Goal: Task Accomplishment & Management: Manage account settings

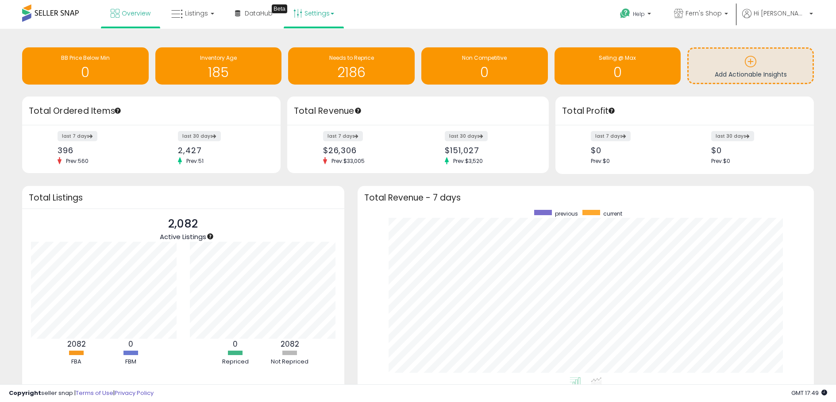
click at [313, 13] on link "Settings" at bounding box center [314, 13] width 54 height 27
click at [311, 42] on link "Store settings" at bounding box center [315, 45] width 40 height 8
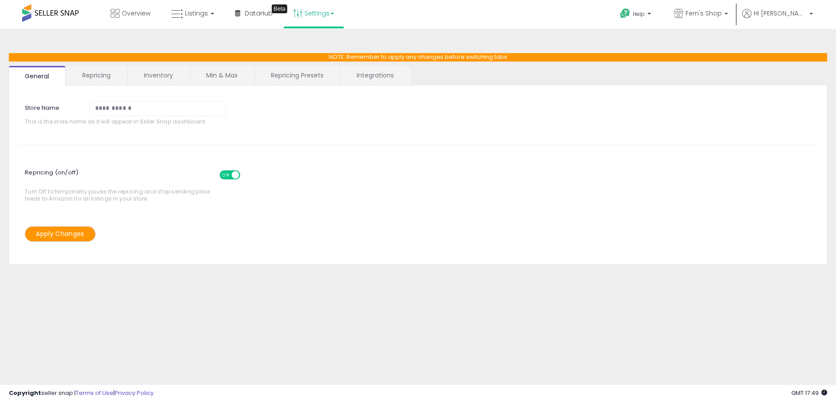
click at [100, 70] on link "Repricing" at bounding box center [96, 75] width 60 height 19
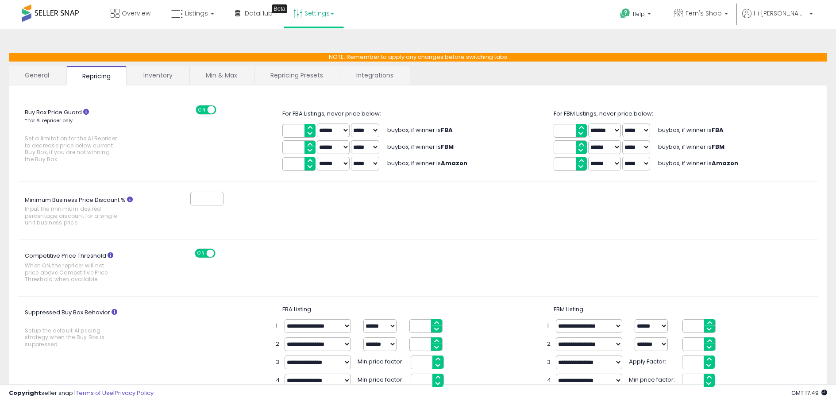
click at [152, 74] on link "Inventory" at bounding box center [157, 75] width 61 height 19
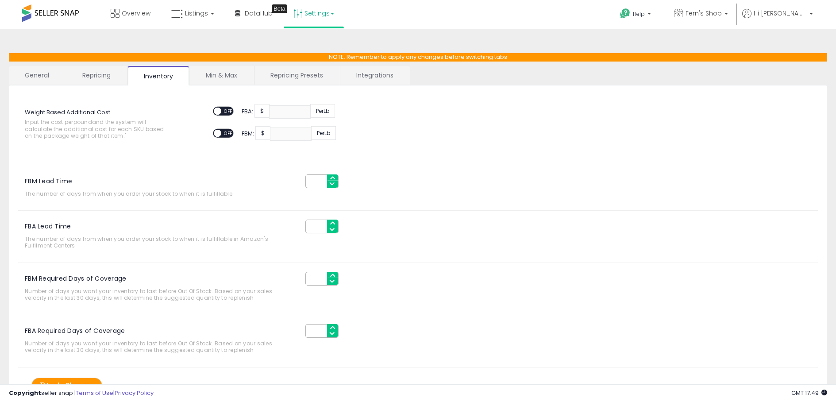
click at [198, 76] on link "Min & Max" at bounding box center [221, 75] width 63 height 19
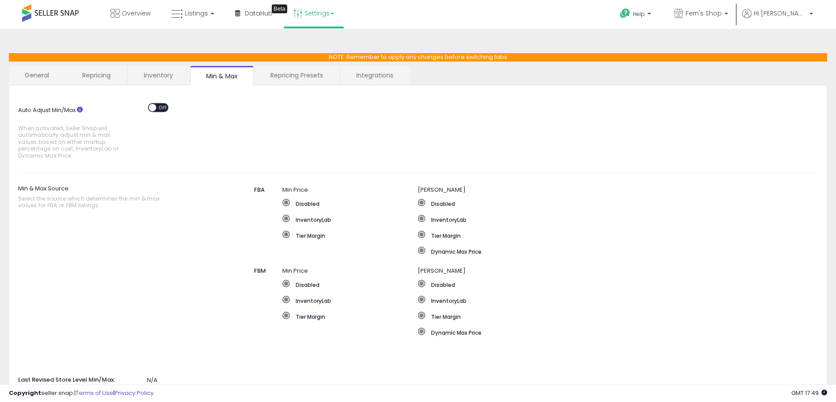
click at [281, 78] on link "Repricing Presets" at bounding box center [296, 75] width 85 height 19
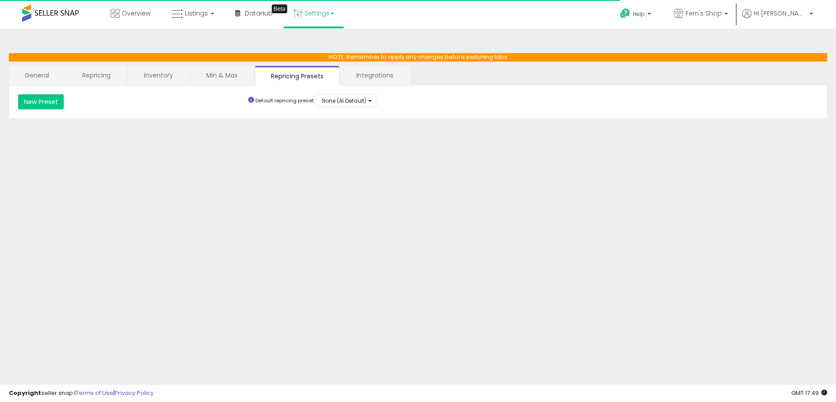
click at [384, 76] on link "Integrations" at bounding box center [374, 75] width 69 height 19
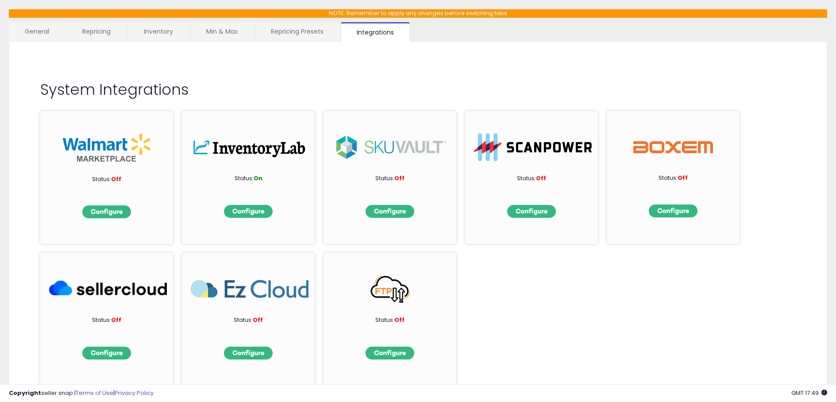
scroll to position [59, 0]
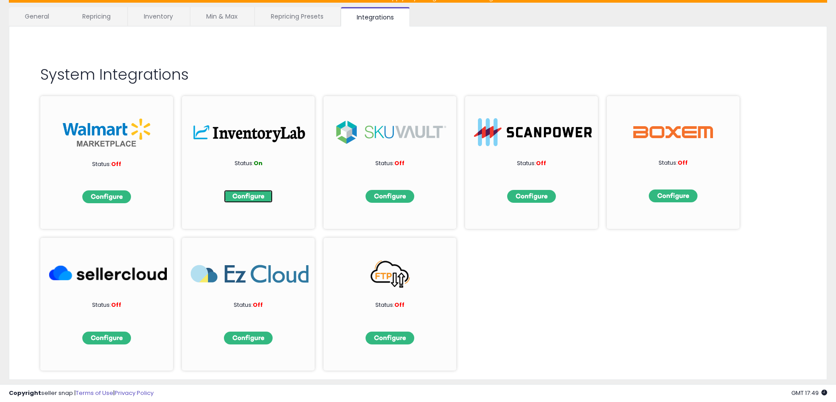
click at [262, 194] on img at bounding box center [248, 196] width 49 height 13
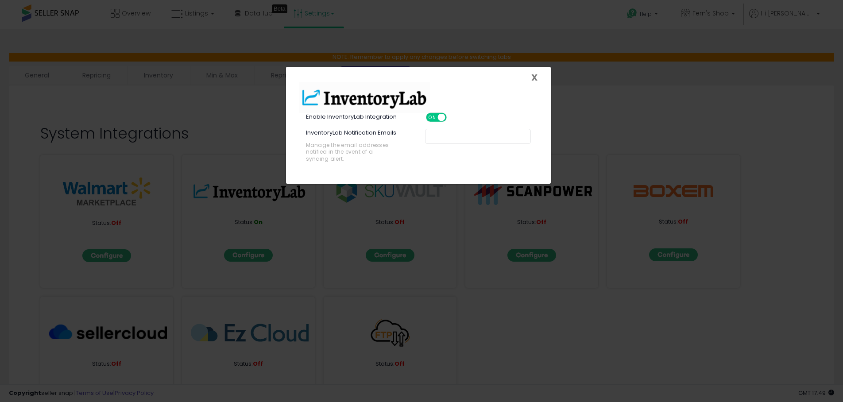
click at [534, 74] on span "X" at bounding box center [534, 77] width 6 height 12
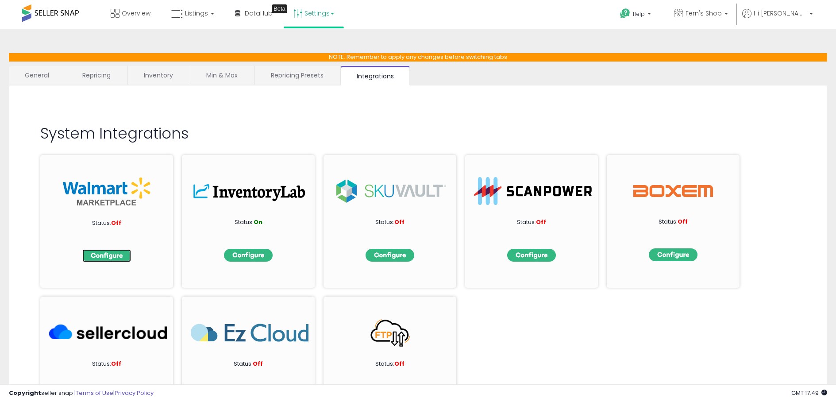
click at [112, 257] on img at bounding box center [106, 255] width 49 height 13
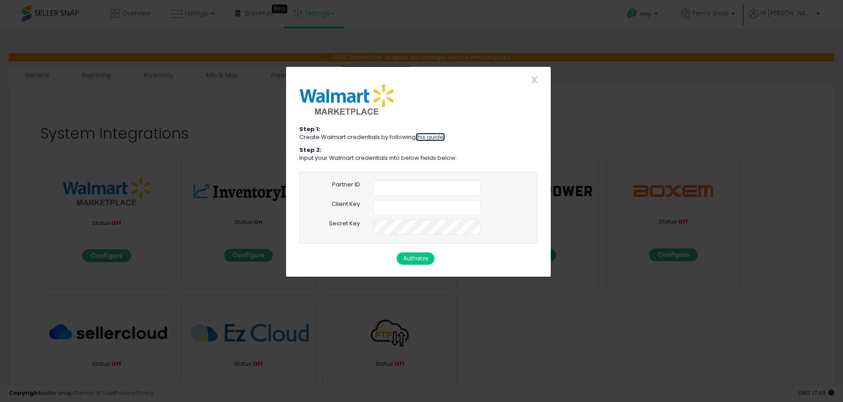
click at [434, 139] on link "this guide." at bounding box center [430, 137] width 29 height 8
click at [435, 137] on link "this guide." at bounding box center [430, 137] width 29 height 8
click at [389, 189] on input "text" at bounding box center [427, 188] width 108 height 15
paste input "**********"
type input "**********"
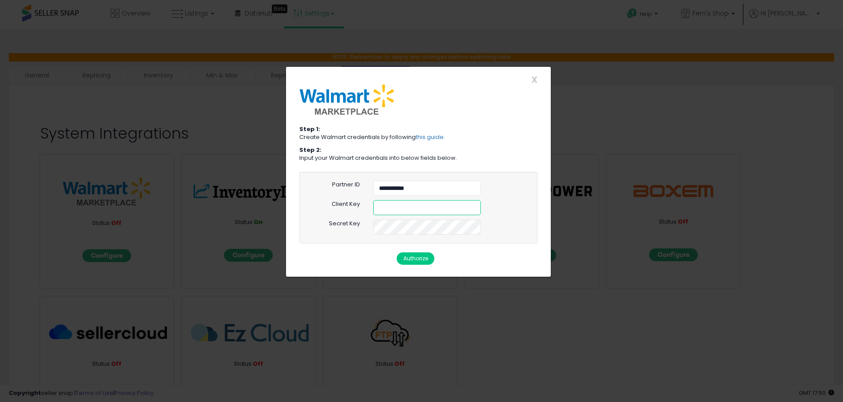
click at [396, 211] on input "text" at bounding box center [427, 207] width 108 height 15
paste input "**********"
type input "**********"
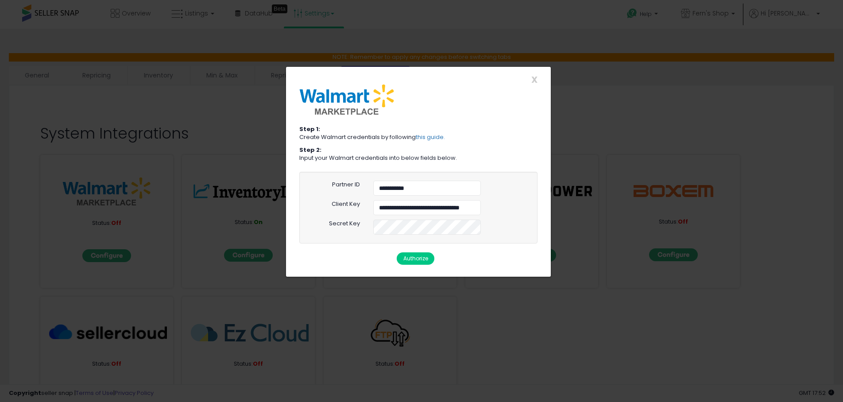
click at [418, 258] on button "Authorize" at bounding box center [415, 258] width 38 height 12
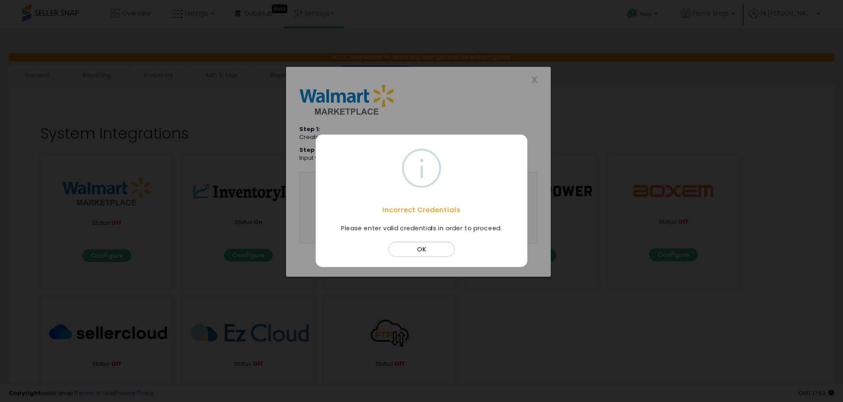
click at [432, 250] on button "OK" at bounding box center [421, 249] width 66 height 15
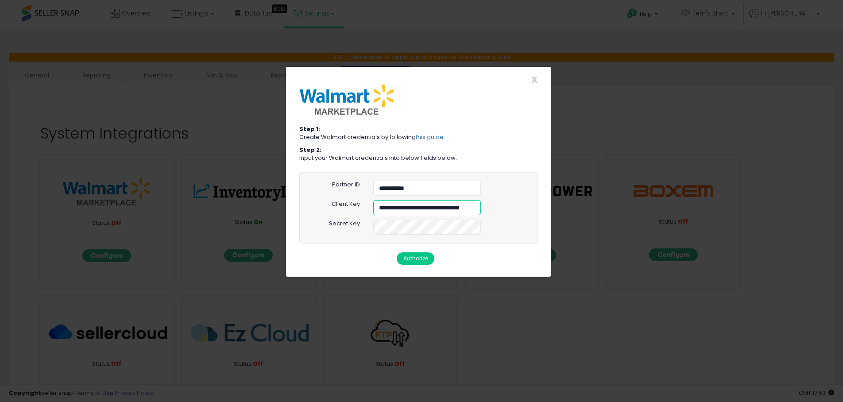
click at [413, 212] on input "**********" at bounding box center [427, 207] width 108 height 15
click at [373, 215] on div at bounding box center [373, 215] width 0 height 0
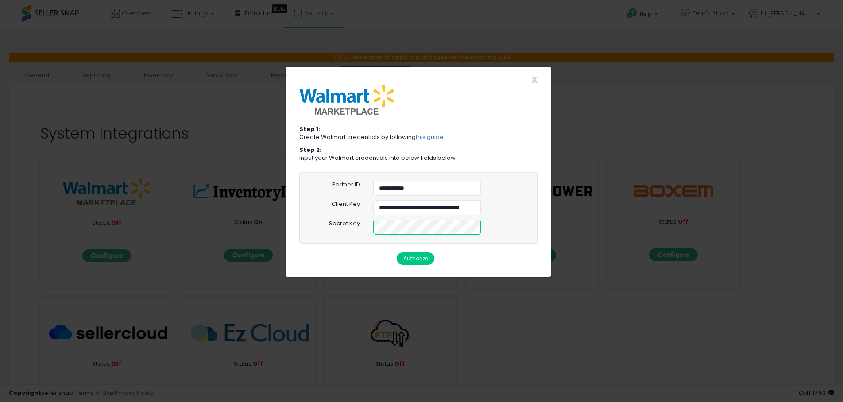
scroll to position [0, 133]
click at [416, 255] on button "Authorize" at bounding box center [415, 258] width 38 height 12
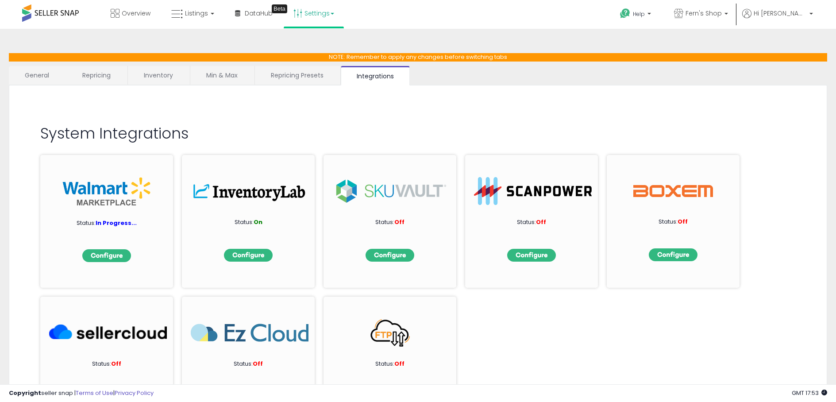
click at [31, 75] on link "General" at bounding box center [37, 75] width 57 height 19
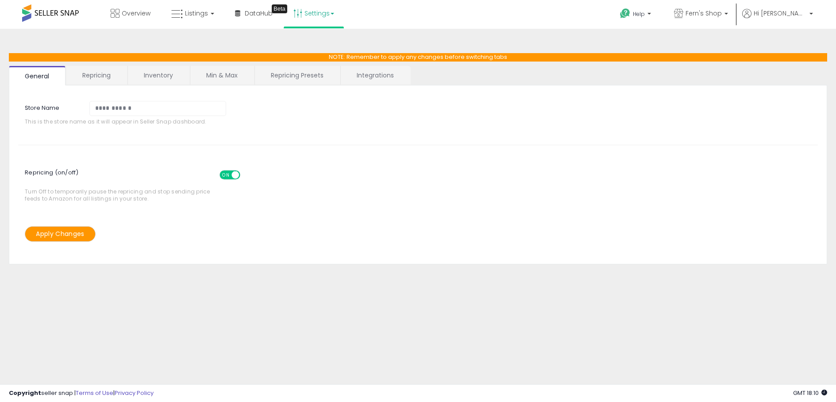
click at [55, 9] on span at bounding box center [50, 12] width 57 height 17
click at [138, 10] on span "Overview" at bounding box center [136, 13] width 29 height 9
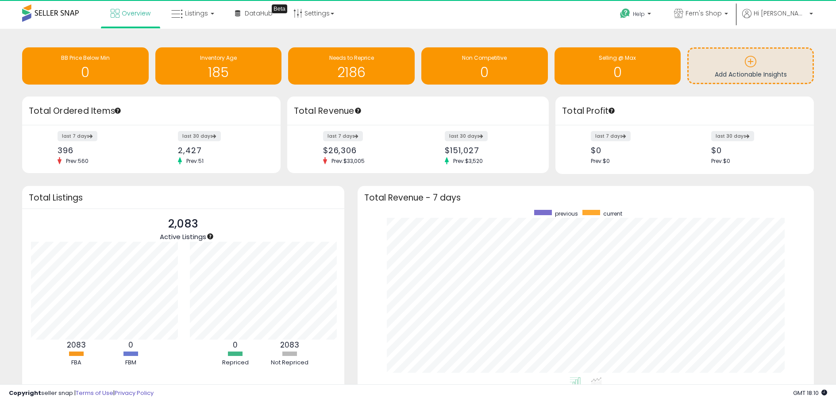
scroll to position [442353, 442082]
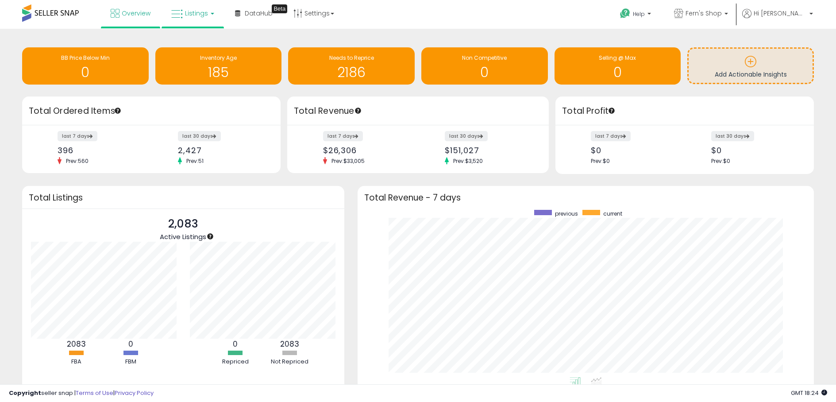
click at [198, 8] on link "Listings" at bounding box center [193, 13] width 56 height 27
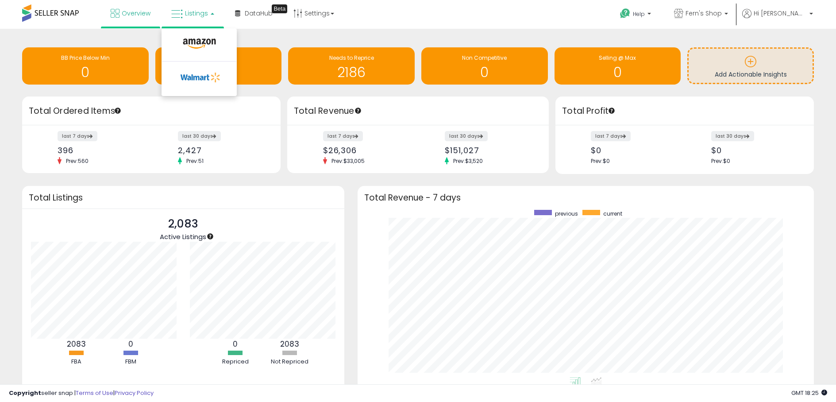
click at [117, 42] on div "Retrieving insights data.. BB Price Below Min 0 Inventory Age 185 Needs to Repr…" at bounding box center [417, 67] width 805 height 59
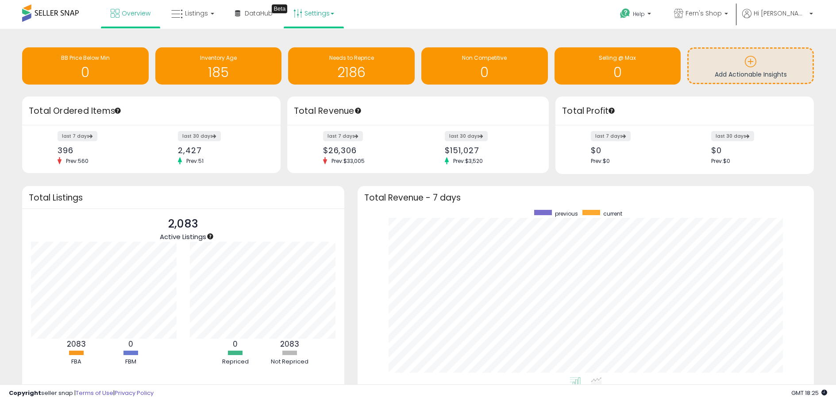
click at [331, 16] on link "Settings" at bounding box center [314, 13] width 54 height 27
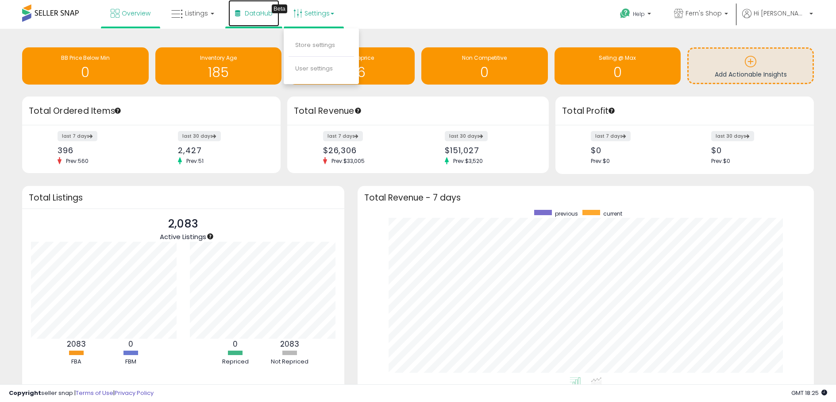
click at [266, 16] on span "DataHub" at bounding box center [259, 13] width 28 height 9
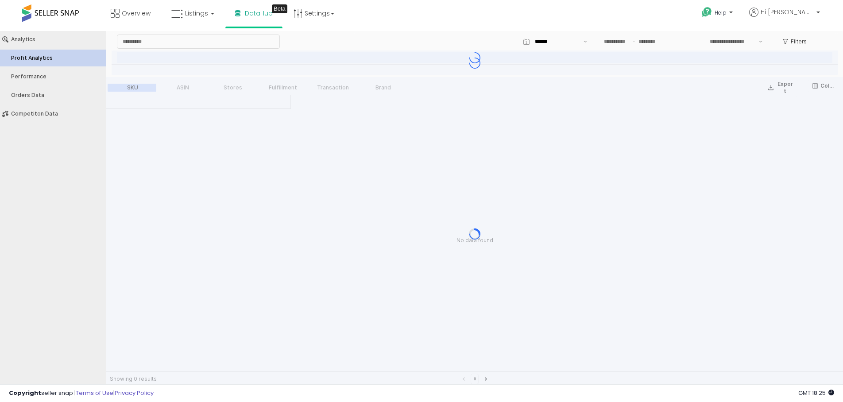
type input "***"
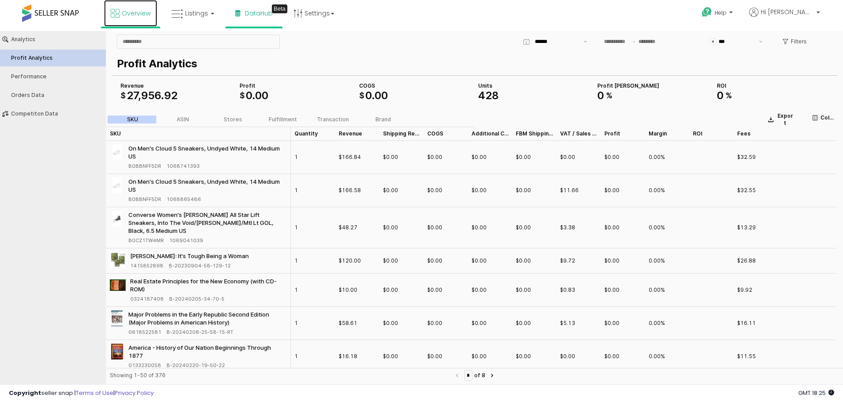
click at [131, 8] on link "Overview" at bounding box center [130, 13] width 53 height 27
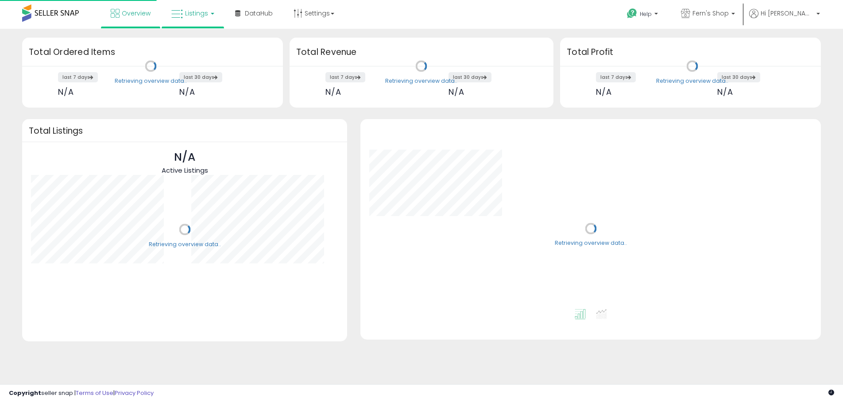
click at [195, 15] on span "Listings" at bounding box center [196, 13] width 23 height 9
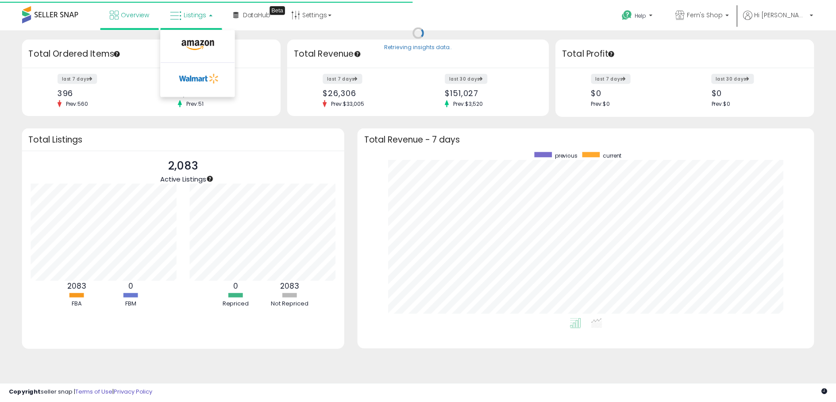
scroll to position [167, 442]
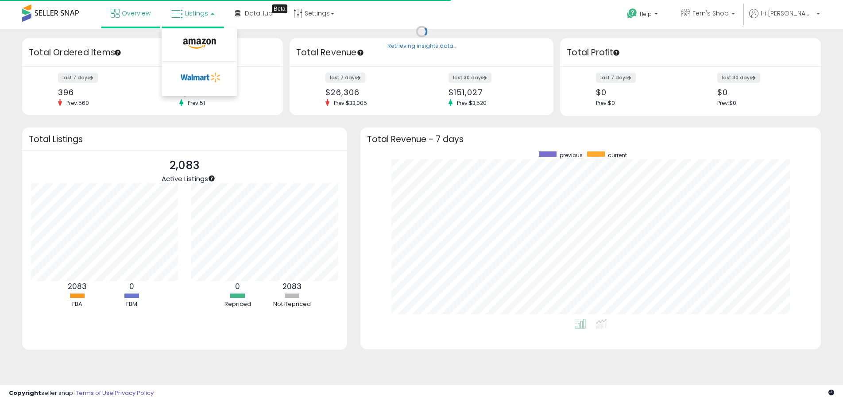
click at [192, 36] on li at bounding box center [199, 45] width 74 height 31
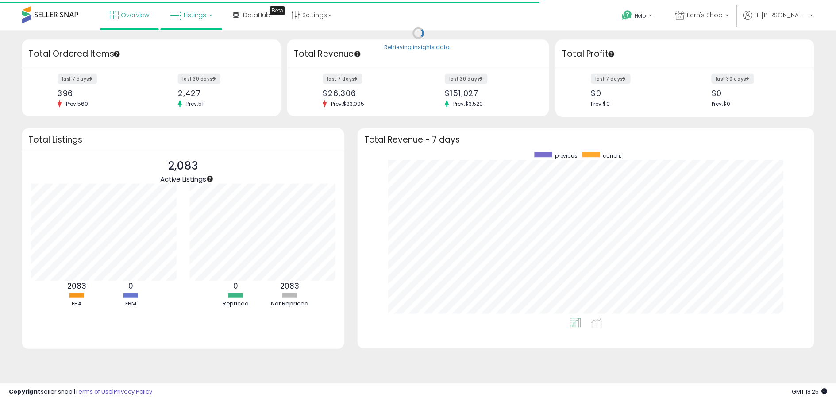
scroll to position [442353, 442082]
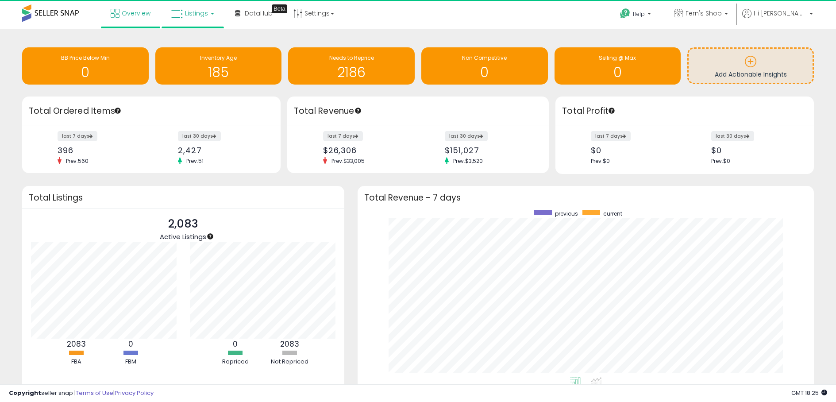
click at [196, 13] on span "Listings" at bounding box center [196, 13] width 23 height 9
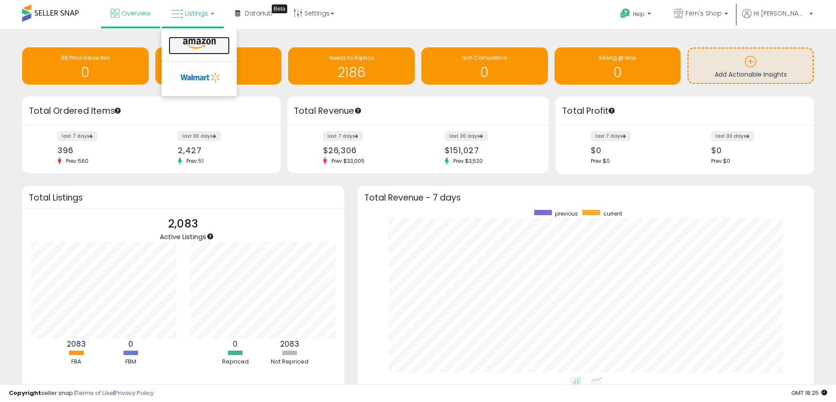
click at [197, 39] on icon at bounding box center [199, 44] width 38 height 12
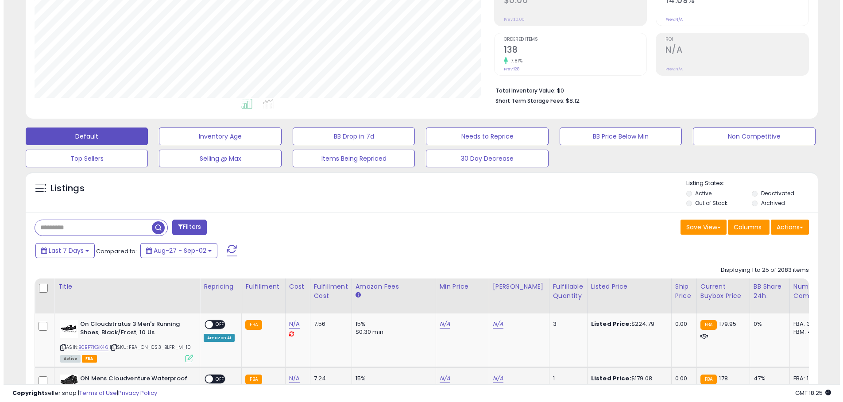
scroll to position [288, 0]
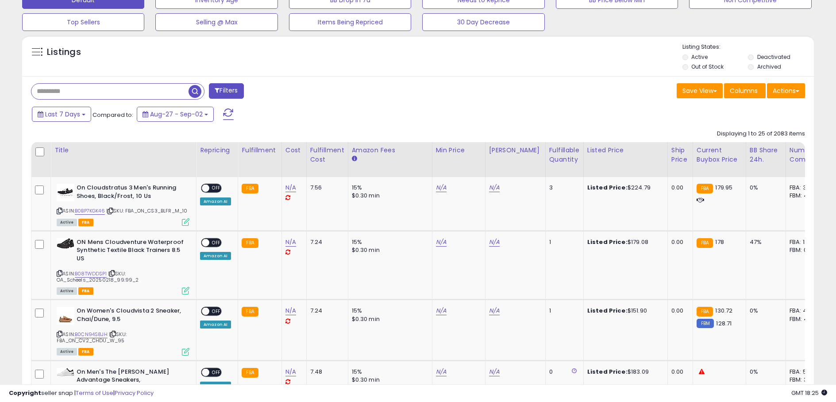
click at [92, 96] on input "text" at bounding box center [109, 91] width 157 height 15
type input "*****"
click at [264, 92] on button "Filters" at bounding box center [262, 90] width 35 height 15
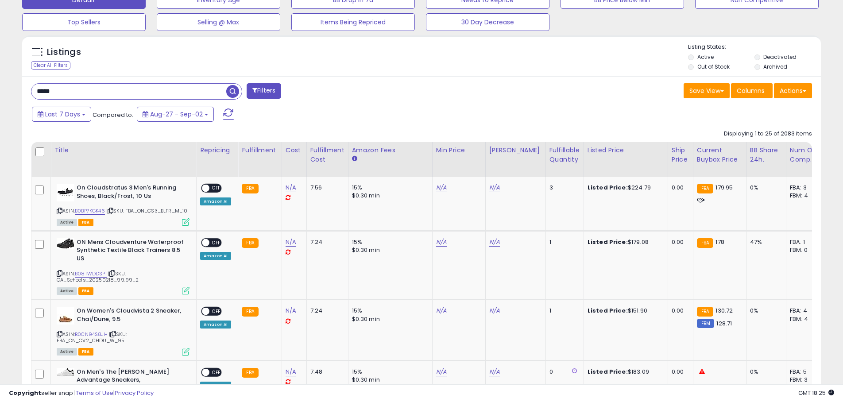
scroll to position [181, 463]
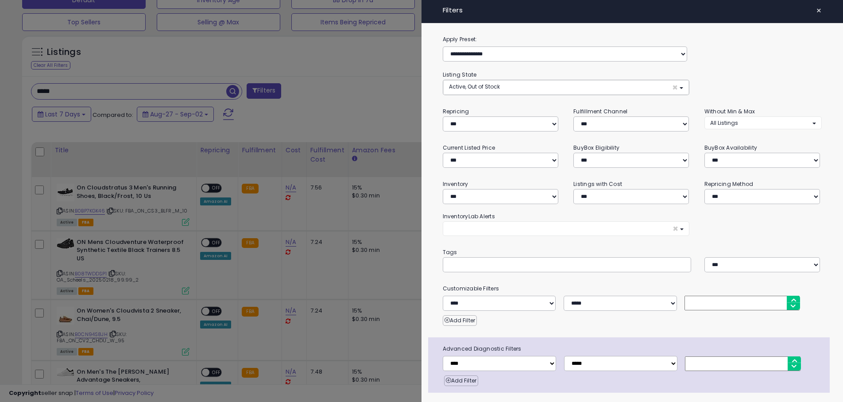
click at [816, 8] on span "×" at bounding box center [819, 10] width 6 height 12
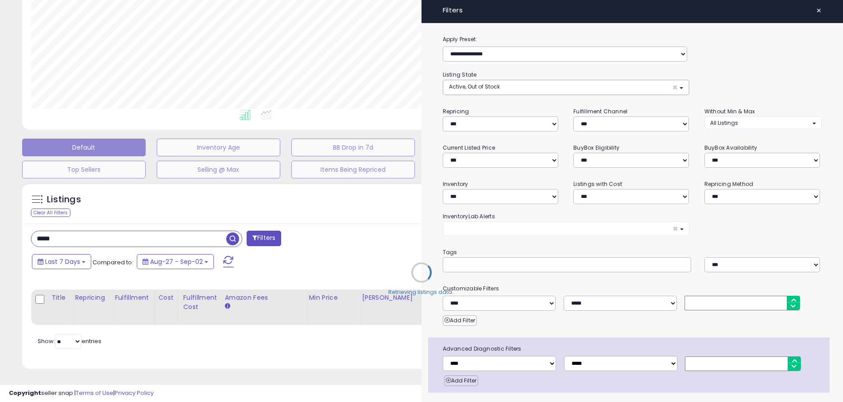
select select "*"
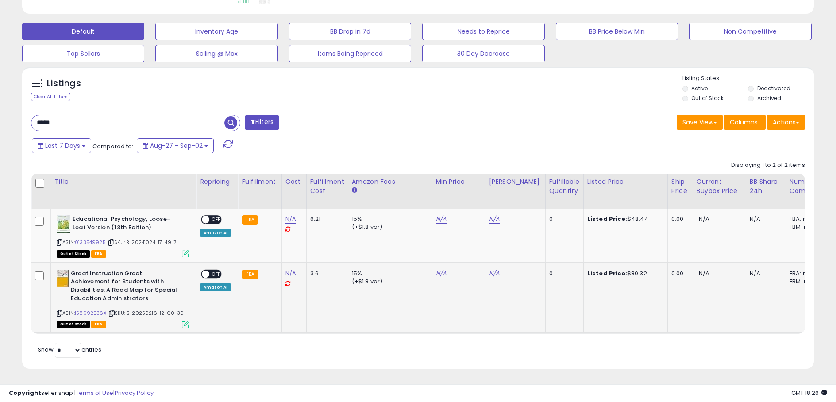
scroll to position [263, 0]
click at [70, 344] on select "** **" at bounding box center [68, 350] width 27 height 15
select select "**"
click at [56, 343] on select "** **" at bounding box center [68, 350] width 27 height 15
click at [113, 240] on icon at bounding box center [111, 242] width 6 height 5
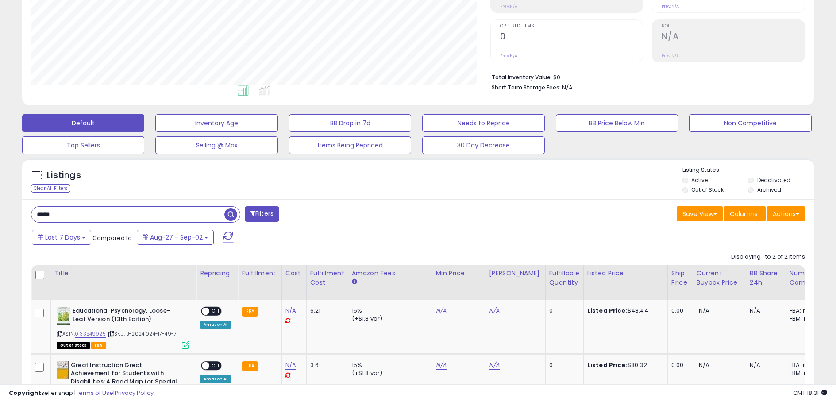
scroll to position [164, 0]
click at [58, 335] on icon at bounding box center [60, 334] width 6 height 5
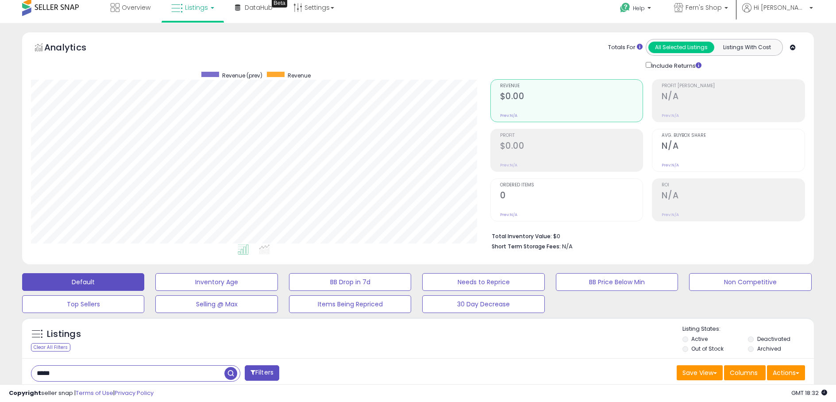
scroll to position [0, 0]
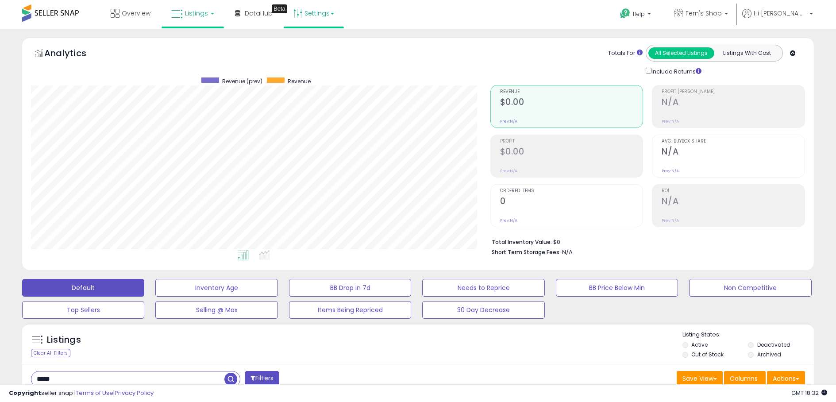
click at [326, 14] on link "Settings" at bounding box center [314, 13] width 54 height 27
click at [320, 42] on link "Store settings" at bounding box center [315, 45] width 40 height 8
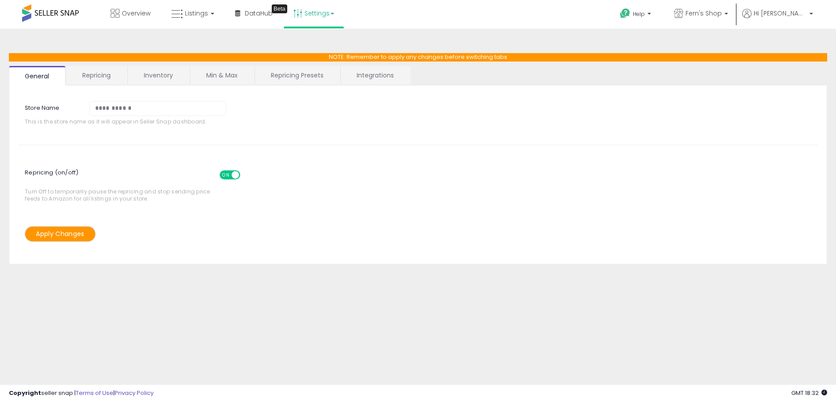
click at [379, 78] on link "Integrations" at bounding box center [375, 75] width 69 height 19
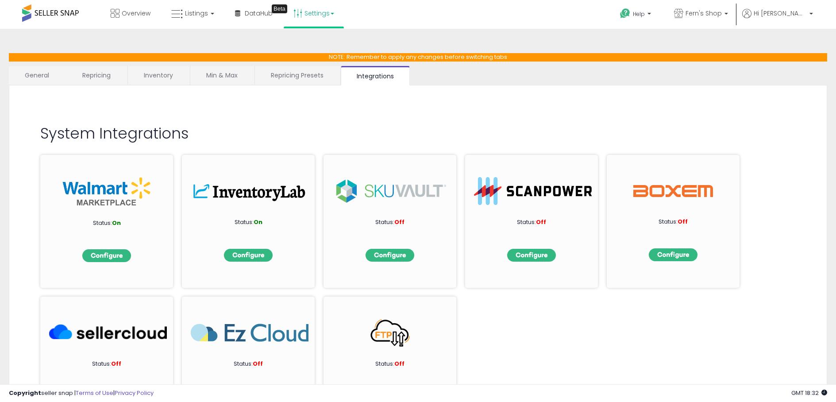
click at [456, 114] on div "System Integrations Status: On Status: On Status: Off Status: Off Status: Off S…" at bounding box center [418, 131] width 800 height 74
click at [195, 14] on span "Listings" at bounding box center [196, 13] width 23 height 9
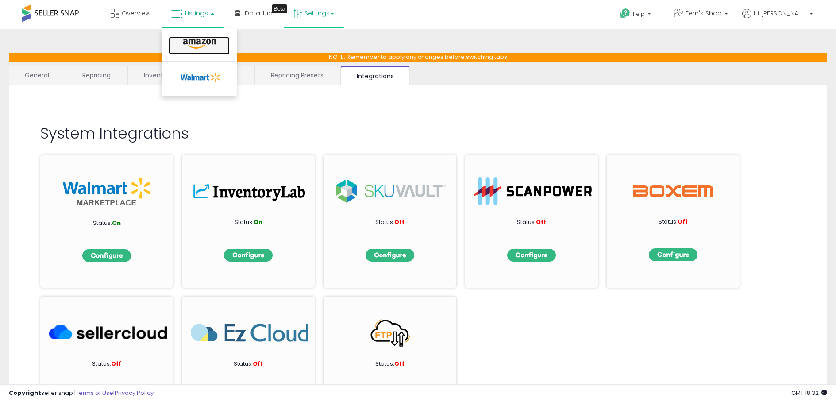
click at [192, 45] on icon at bounding box center [199, 44] width 38 height 12
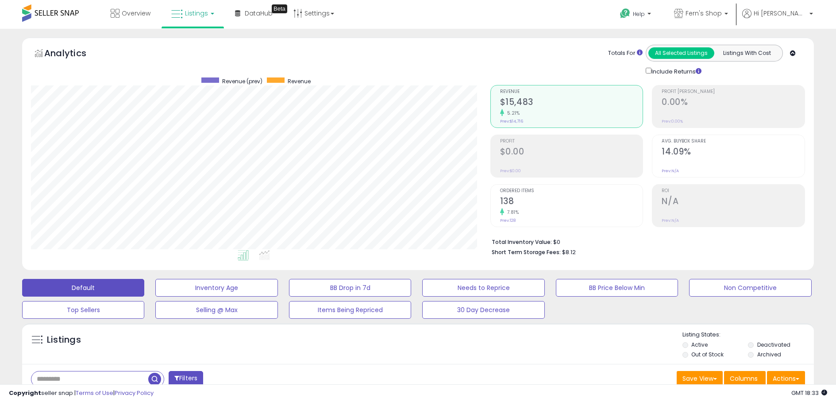
click at [540, 189] on span "Ordered Items" at bounding box center [571, 191] width 143 height 5
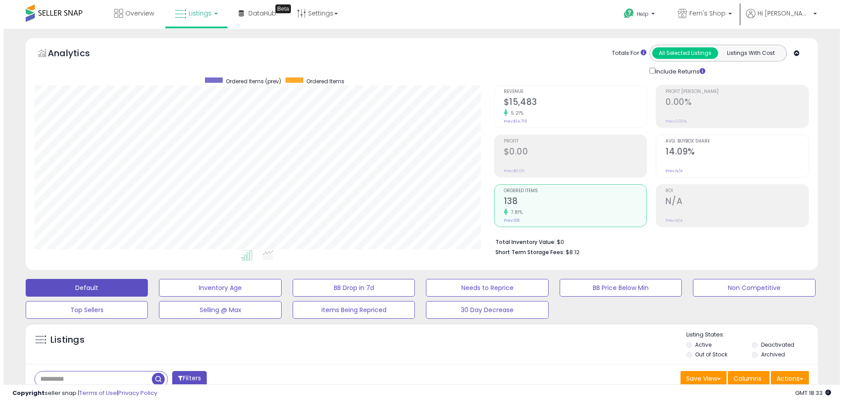
scroll to position [442339, 442061]
click at [556, 93] on div "Revenue $15,483 5.21% Prev: $14,716" at bounding box center [571, 105] width 143 height 40
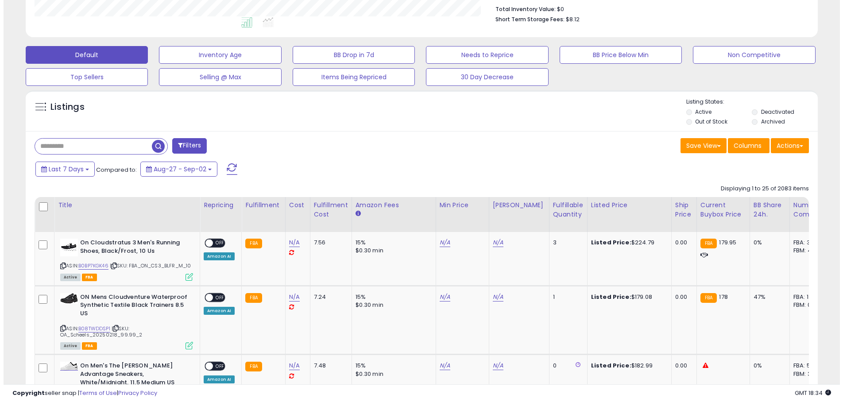
scroll to position [230, 0]
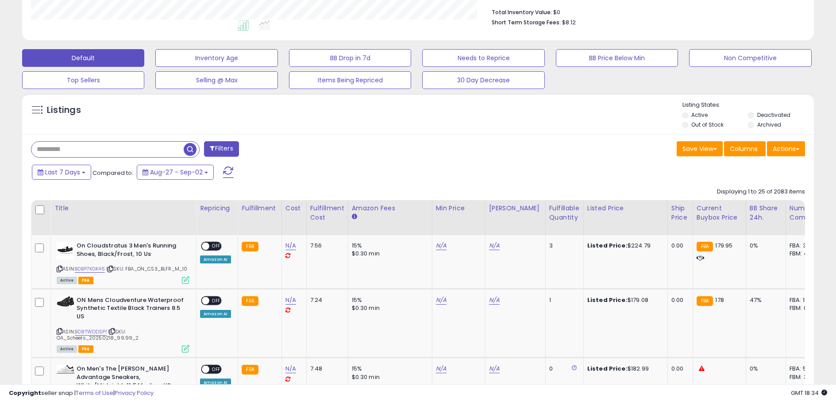
click at [92, 151] on input "text" at bounding box center [107, 149] width 152 height 15
type input "*****"
click at [265, 148] on button "Filters" at bounding box center [262, 148] width 35 height 15
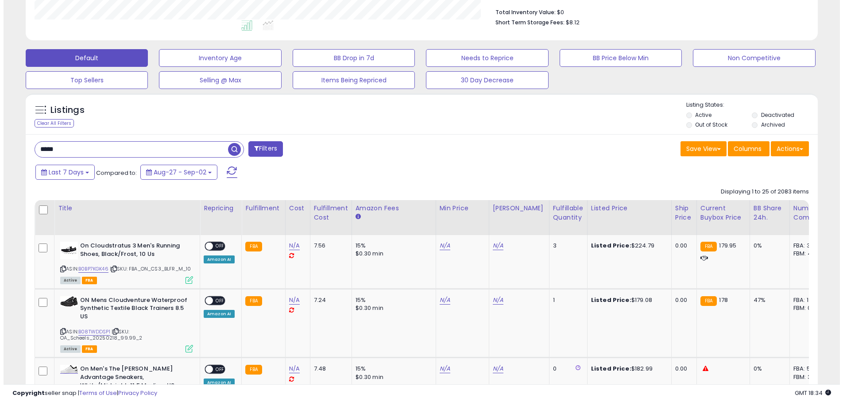
scroll to position [181, 463]
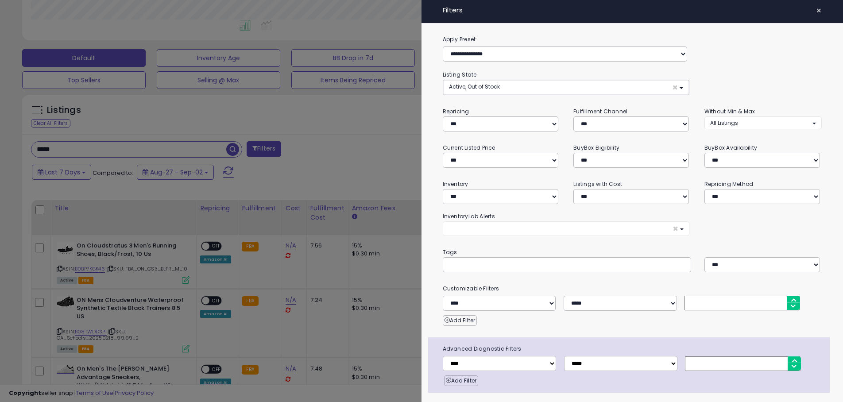
click at [303, 123] on div at bounding box center [421, 201] width 843 height 402
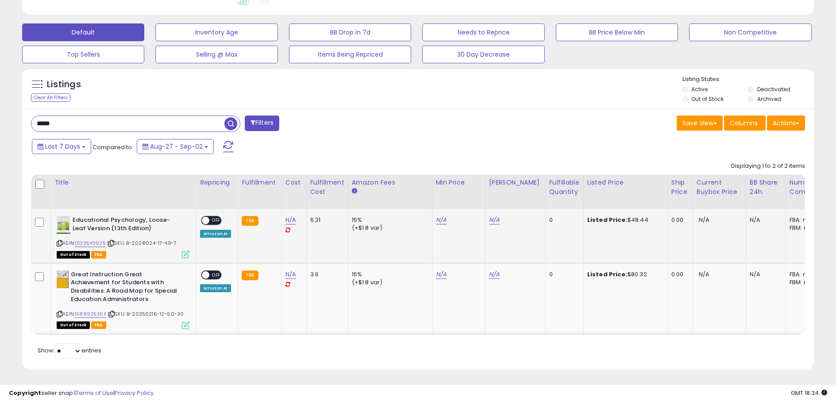
scroll to position [263, 0]
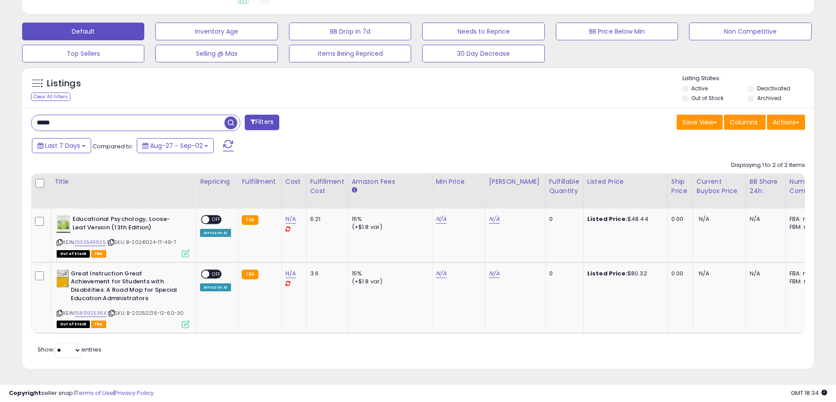
drag, startPoint x: 57, startPoint y: 115, endPoint x: 17, endPoint y: 111, distance: 40.0
click at [33, 115] on input "*****" at bounding box center [127, 122] width 193 height 15
click at [288, 226] on icon at bounding box center [287, 229] width 5 height 6
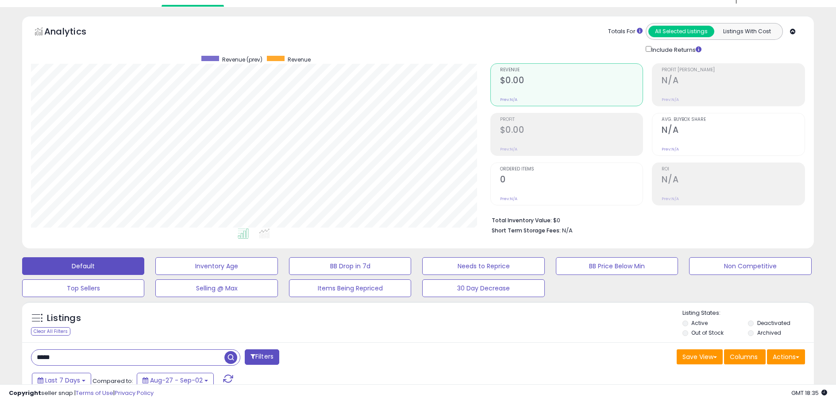
scroll to position [0, 0]
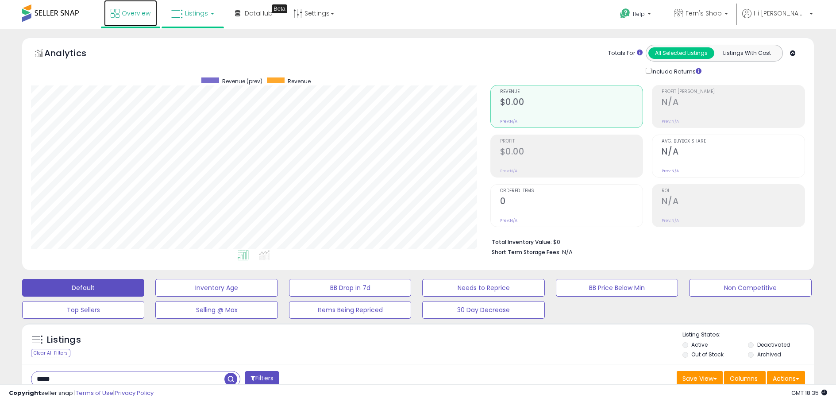
click at [128, 14] on span "Overview" at bounding box center [136, 13] width 29 height 9
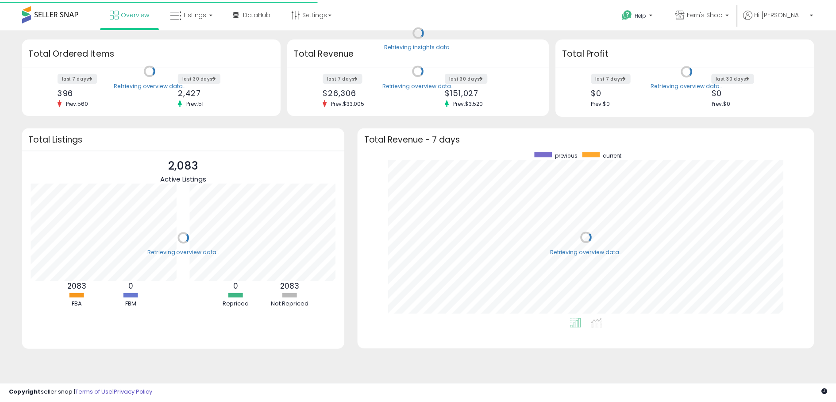
scroll to position [167, 442]
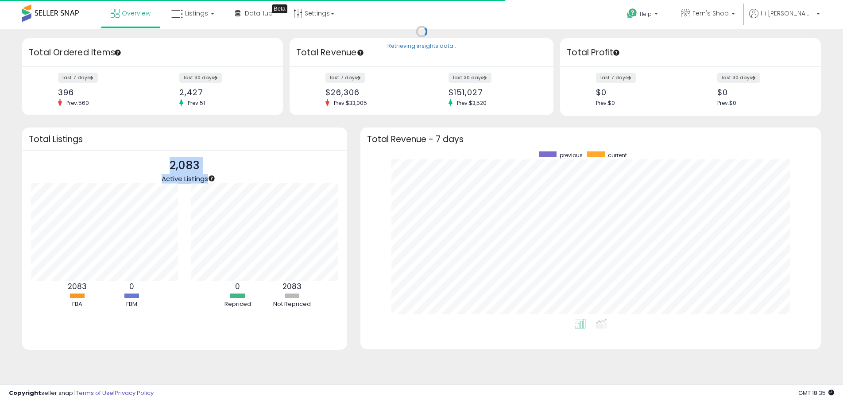
drag, startPoint x: 163, startPoint y: 165, endPoint x: 227, endPoint y: 165, distance: 63.7
click at [227, 165] on div "2,083 Active Listings" at bounding box center [184, 170] width 307 height 26
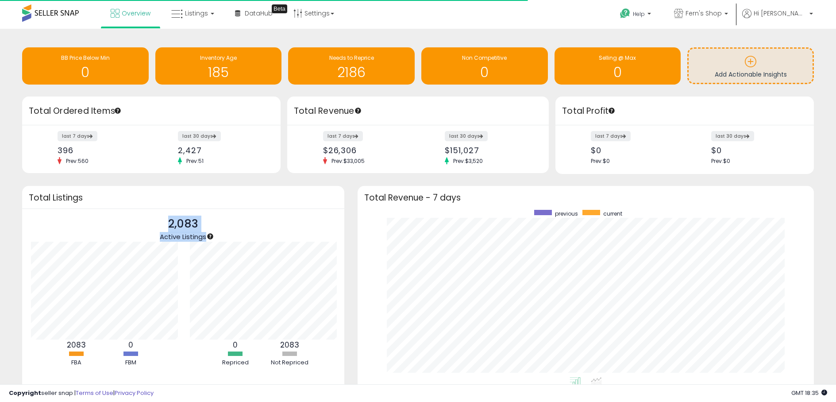
scroll to position [442353, 442082]
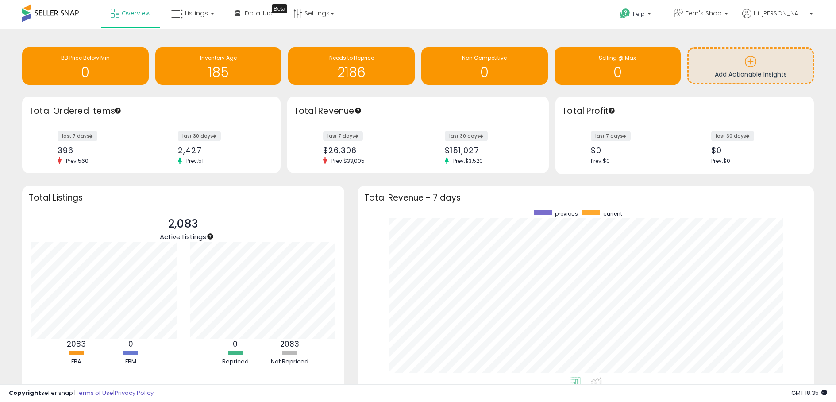
click at [196, 227] on p "2,083" at bounding box center [183, 224] width 46 height 17
drag, startPoint x: 198, startPoint y: 224, endPoint x: 162, endPoint y: 222, distance: 35.9
click at [162, 222] on p "2,083" at bounding box center [183, 224] width 46 height 17
click at [355, 175] on div "Retrieving insights data.. BB Price Below Min 0 Inventory Age 185 Needs to Repr…" at bounding box center [417, 234] width 827 height 393
click at [211, 9] on link "Listings" at bounding box center [193, 13] width 56 height 27
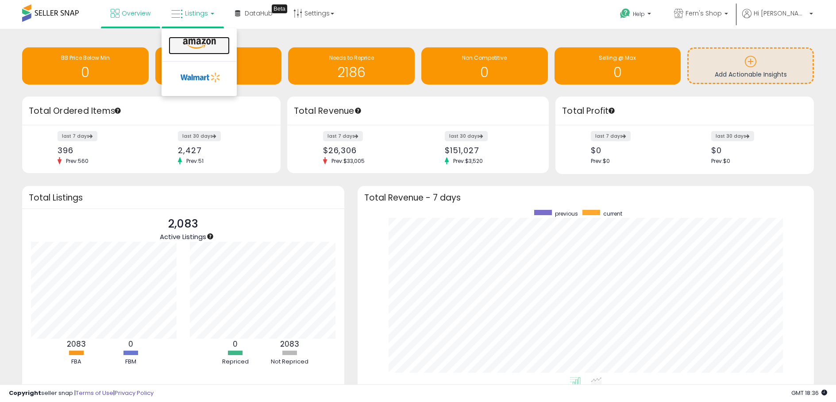
click at [195, 40] on icon at bounding box center [199, 44] width 38 height 12
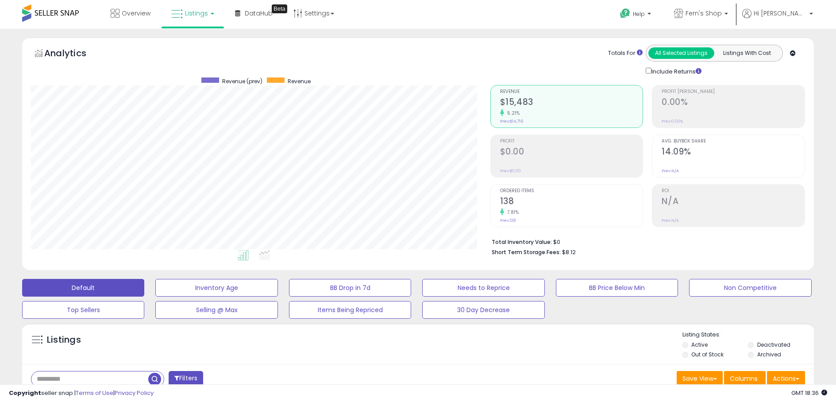
scroll to position [181, 459]
click at [271, 255] on li at bounding box center [264, 256] width 20 height 15
click at [244, 254] on icon at bounding box center [243, 255] width 11 height 10
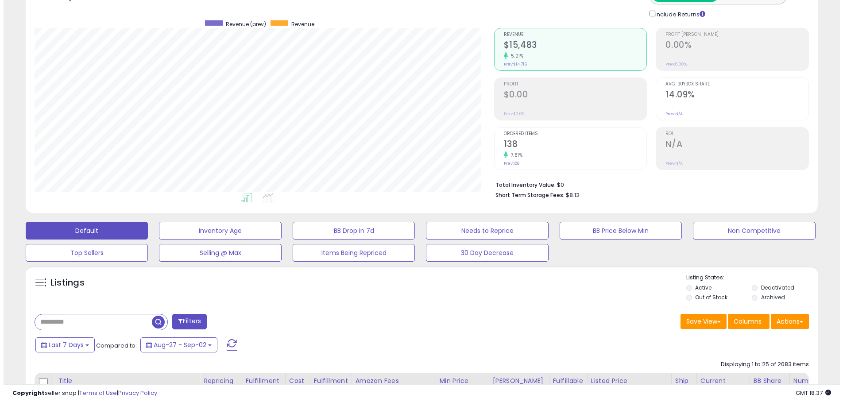
scroll to position [67, 0]
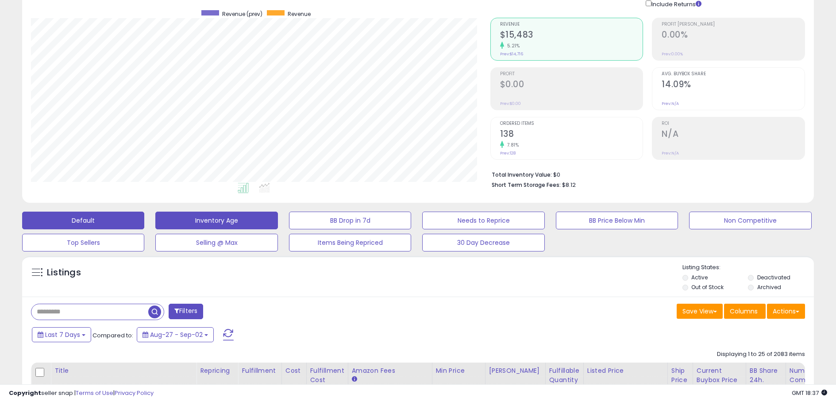
click at [234, 221] on button "Inventory Age" at bounding box center [216, 221] width 122 height 18
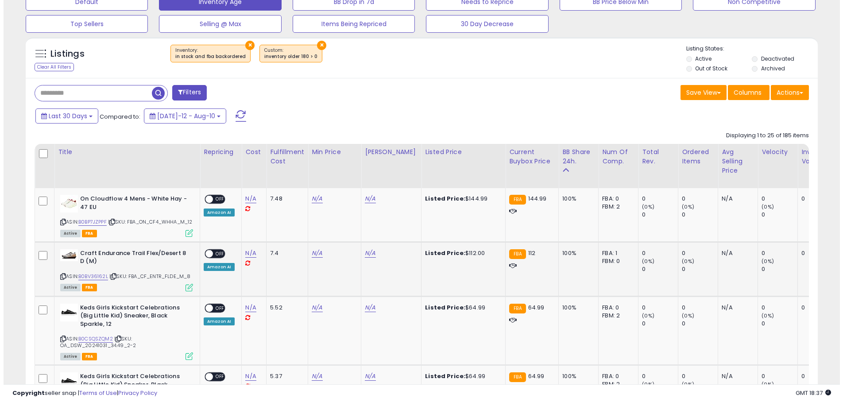
scroll to position [345, 0]
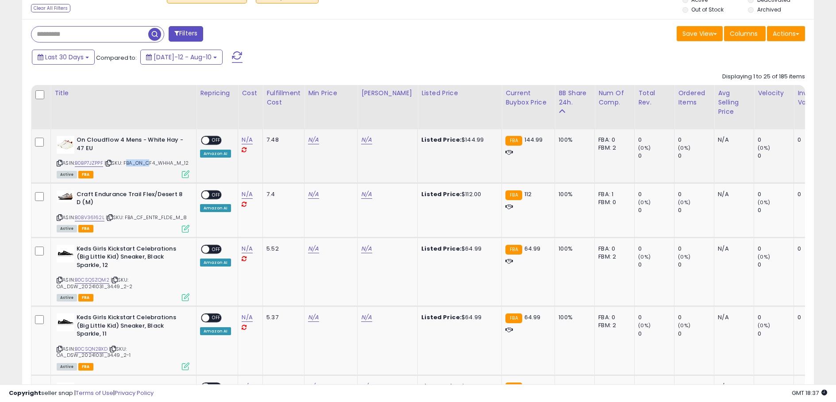
drag, startPoint x: 57, startPoint y: 169, endPoint x: 81, endPoint y: 170, distance: 23.5
click at [104, 166] on span "| SKU: FBA_ON_CF4_WHHA_M_12" at bounding box center [146, 162] width 85 height 7
copy span "FBA_ON_"
click at [86, 35] on input "text" at bounding box center [89, 34] width 117 height 15
paste input "*******"
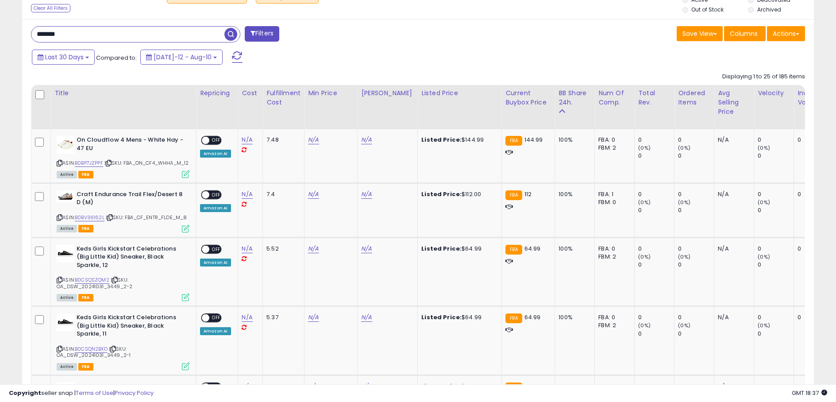
type input "*******"
click at [325, 40] on div "******* Filters" at bounding box center [221, 35] width 394 height 18
click at [269, 35] on button "Filters" at bounding box center [262, 33] width 35 height 15
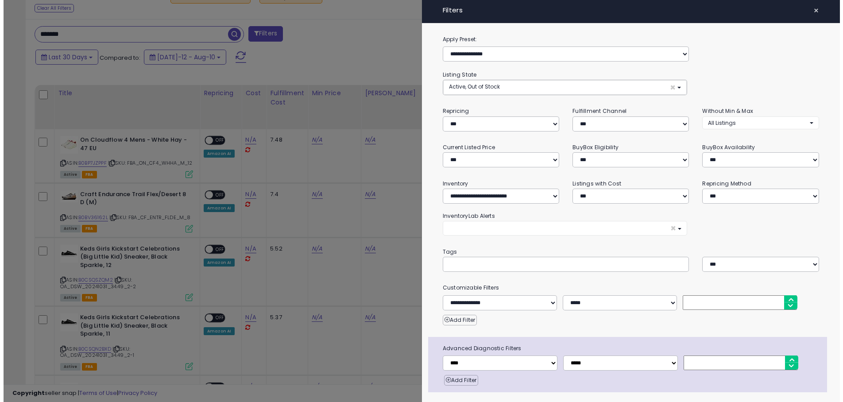
scroll to position [181, 463]
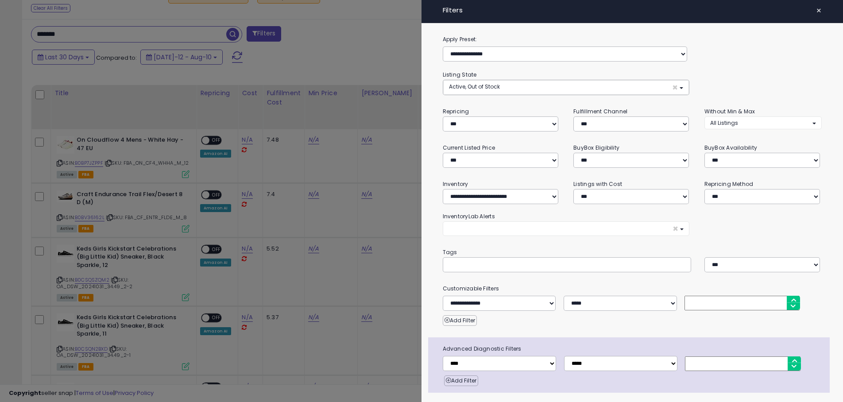
drag, startPoint x: 813, startPoint y: 13, endPoint x: 81, endPoint y: 46, distance: 733.1
click at [816, 13] on span "×" at bounding box center [819, 10] width 6 height 12
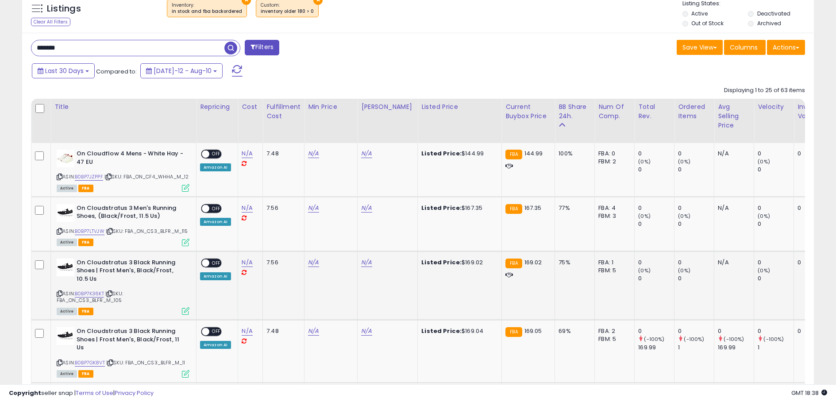
scroll to position [181, 459]
click at [58, 177] on icon at bounding box center [60, 176] width 6 height 5
click at [603, 163] on div "FBM: 2" at bounding box center [612, 162] width 29 height 8
click at [603, 162] on div "FBM: 2" at bounding box center [612, 162] width 29 height 8
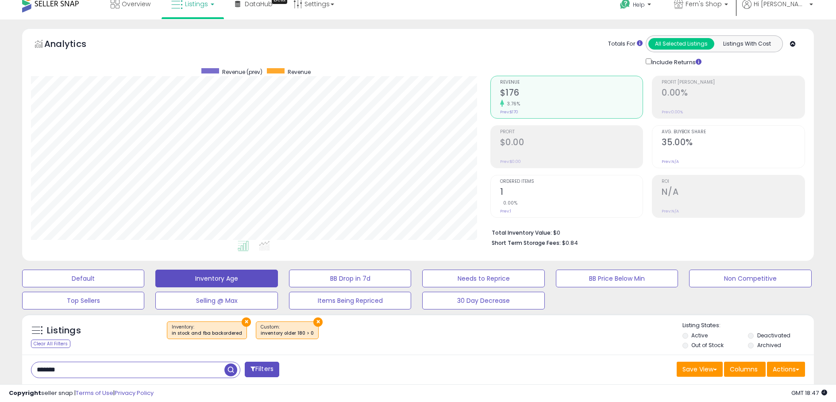
scroll to position [0, 0]
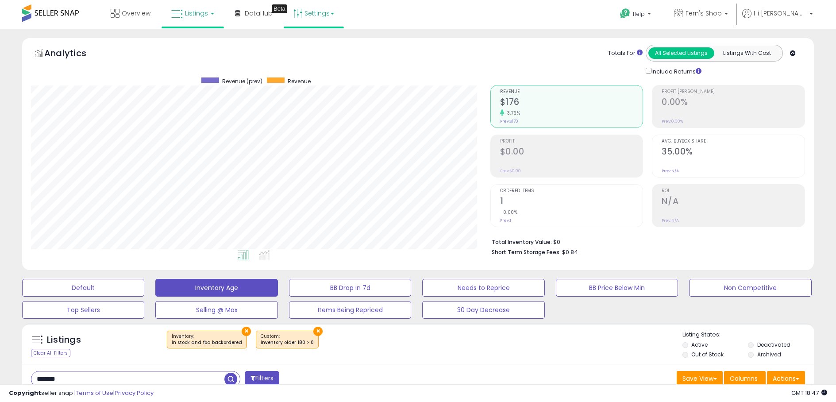
click at [308, 16] on link "Settings" at bounding box center [314, 13] width 54 height 27
click at [307, 39] on li "Store settings" at bounding box center [321, 46] width 65 height 22
click at [314, 16] on link "Settings" at bounding box center [314, 13] width 54 height 27
click at [316, 44] on link "Store settings" at bounding box center [315, 45] width 40 height 8
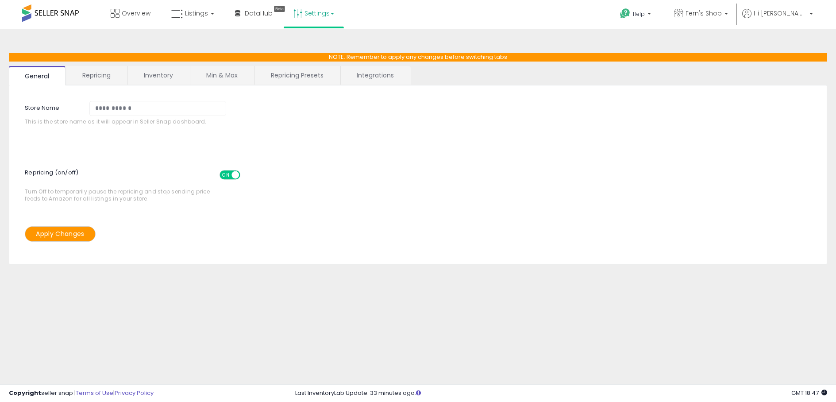
click at [367, 74] on link "Integrations" at bounding box center [375, 75] width 69 height 19
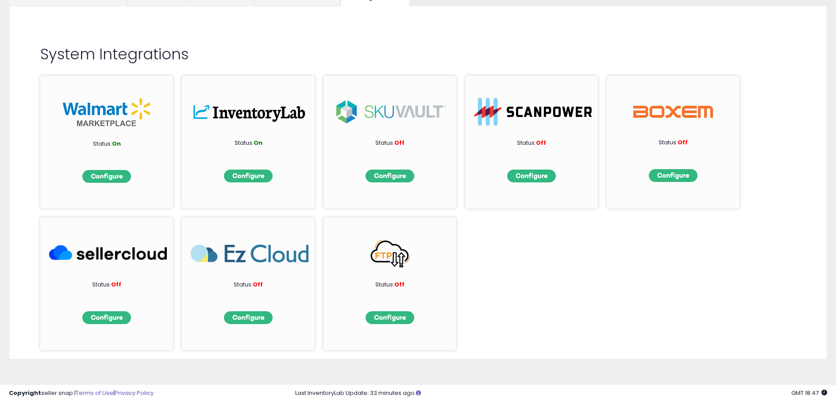
scroll to position [81, 0]
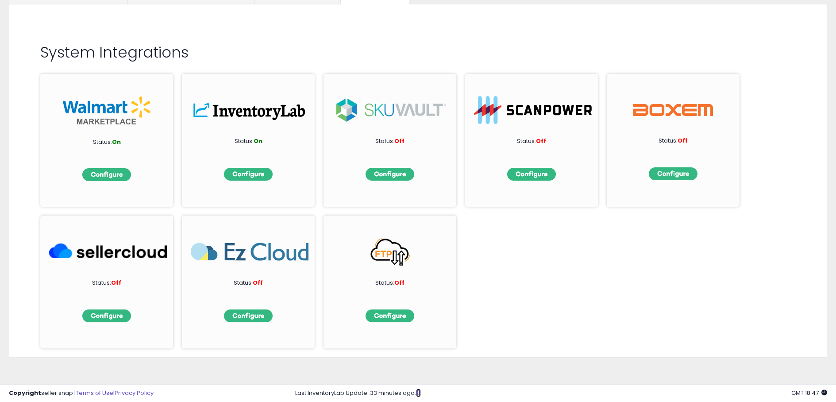
click at [420, 394] on icon at bounding box center [418, 393] width 5 height 6
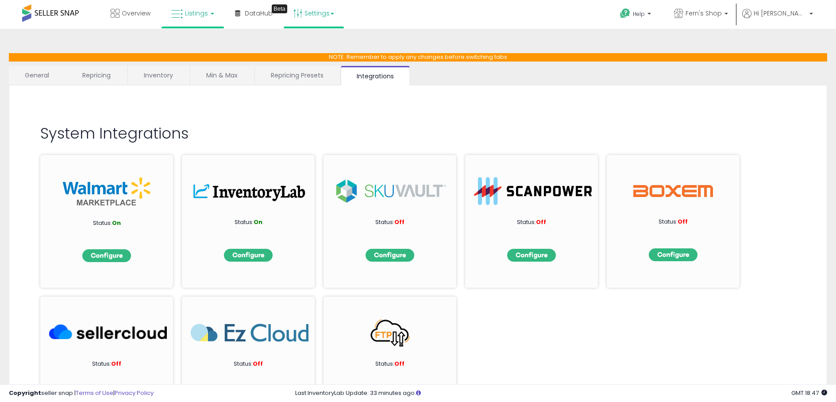
click at [196, 11] on span "Listings" at bounding box center [196, 13] width 23 height 9
click at [187, 34] on li at bounding box center [199, 45] width 74 height 31
click at [193, 19] on link "Listings" at bounding box center [193, 13] width 56 height 27
click at [189, 38] on icon at bounding box center [199, 44] width 38 height 12
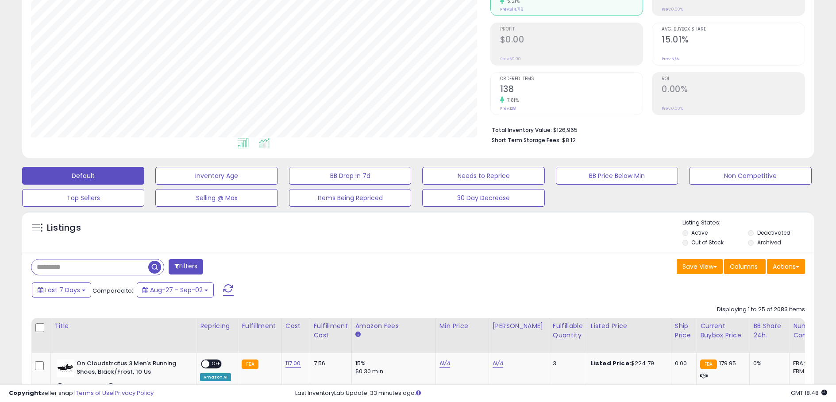
scroll to position [4, 0]
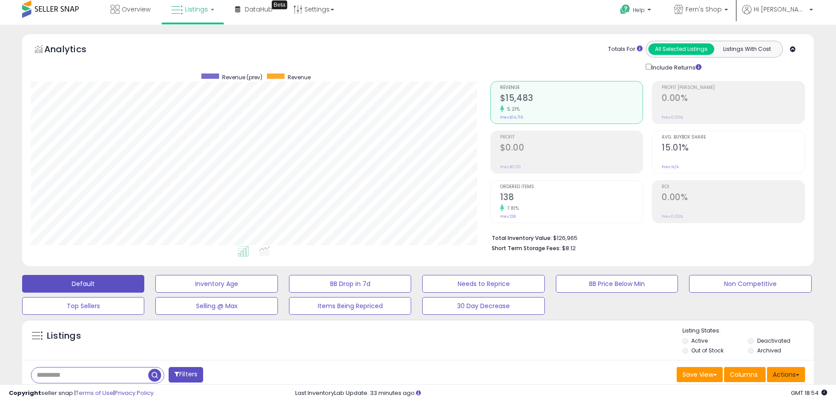
click at [785, 373] on button "Actions" at bounding box center [786, 374] width 38 height 15
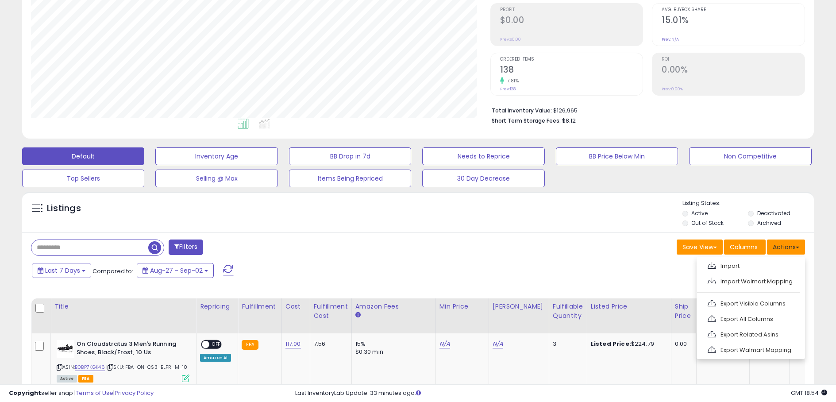
scroll to position [157, 0]
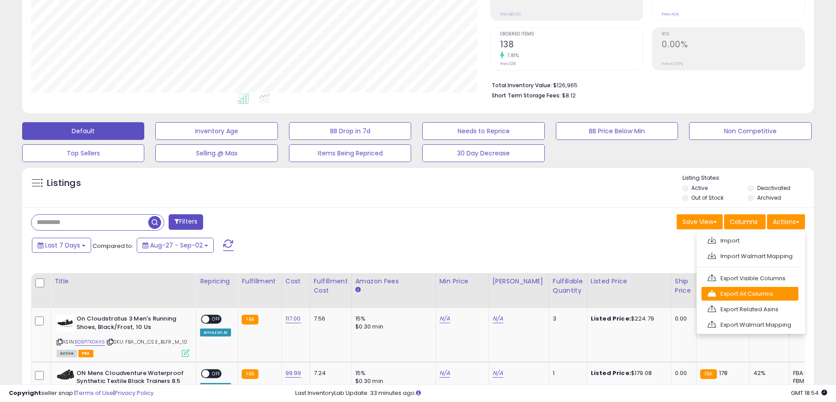
click at [769, 295] on link "Export All Columns" at bounding box center [749, 294] width 97 height 14
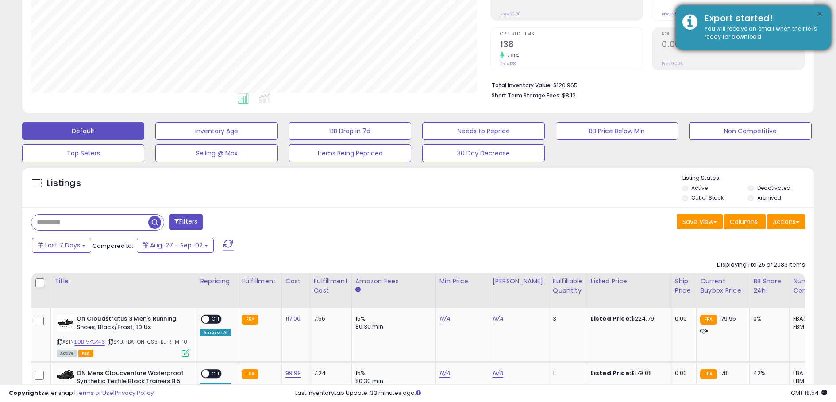
click at [818, 14] on button "×" at bounding box center [819, 14] width 7 height 11
